Goal: Task Accomplishment & Management: Manage account settings

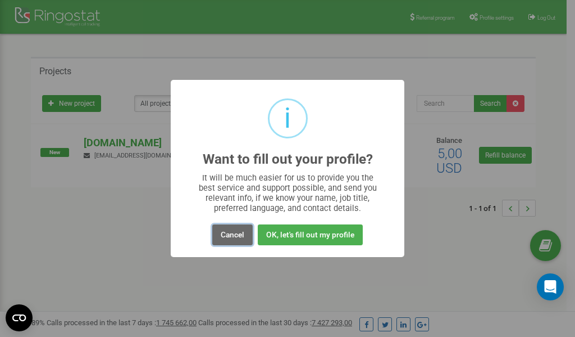
click at [234, 234] on button "Cancel" at bounding box center [232, 234] width 40 height 21
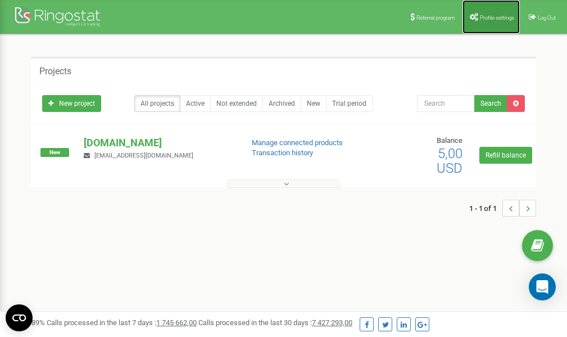
click at [488, 21] on link "Profile settings" at bounding box center [490, 17] width 57 height 34
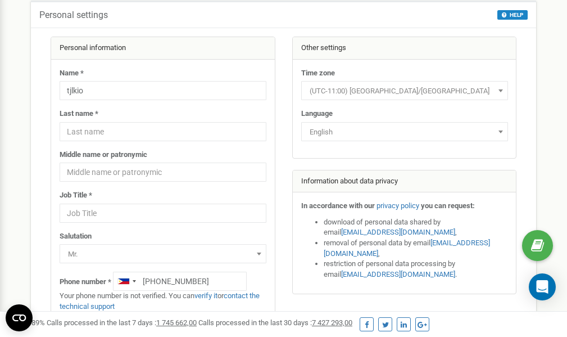
scroll to position [56, 0]
click at [214, 295] on link "verify it" at bounding box center [205, 295] width 23 height 8
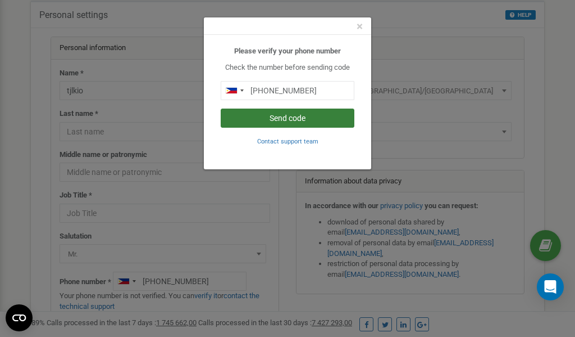
click at [291, 117] on button "Send code" at bounding box center [288, 117] width 134 height 19
